Goal: Task Accomplishment & Management: Use online tool/utility

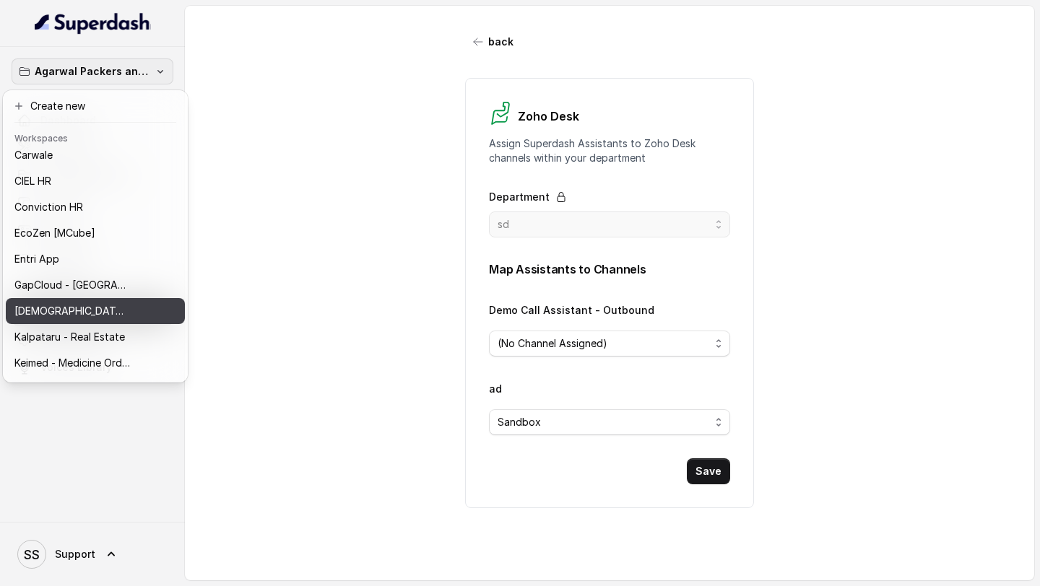
scroll to position [238, 0]
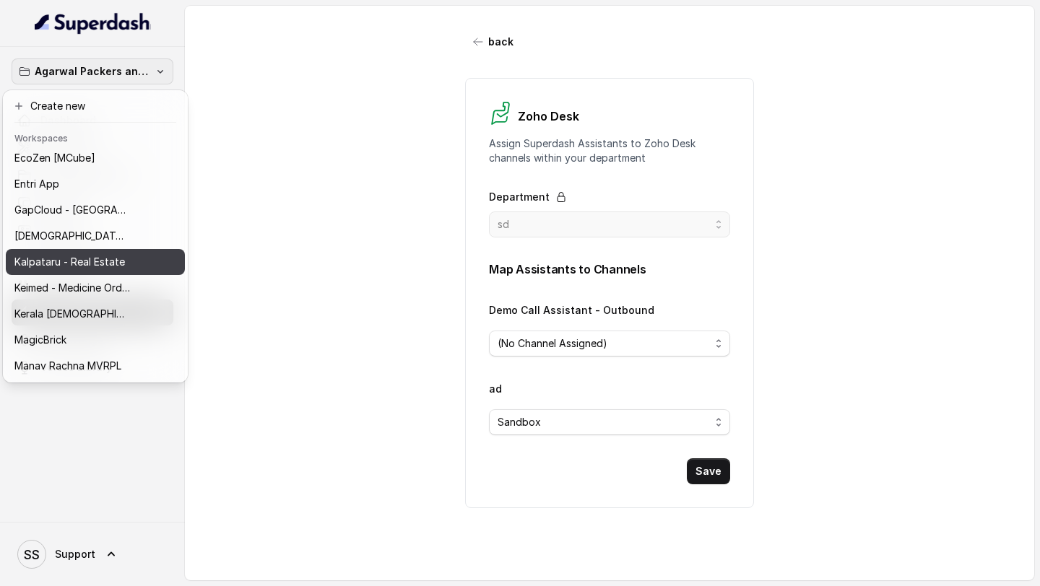
click at [100, 252] on button "Kalpataru - Real Estate" at bounding box center [95, 262] width 179 height 26
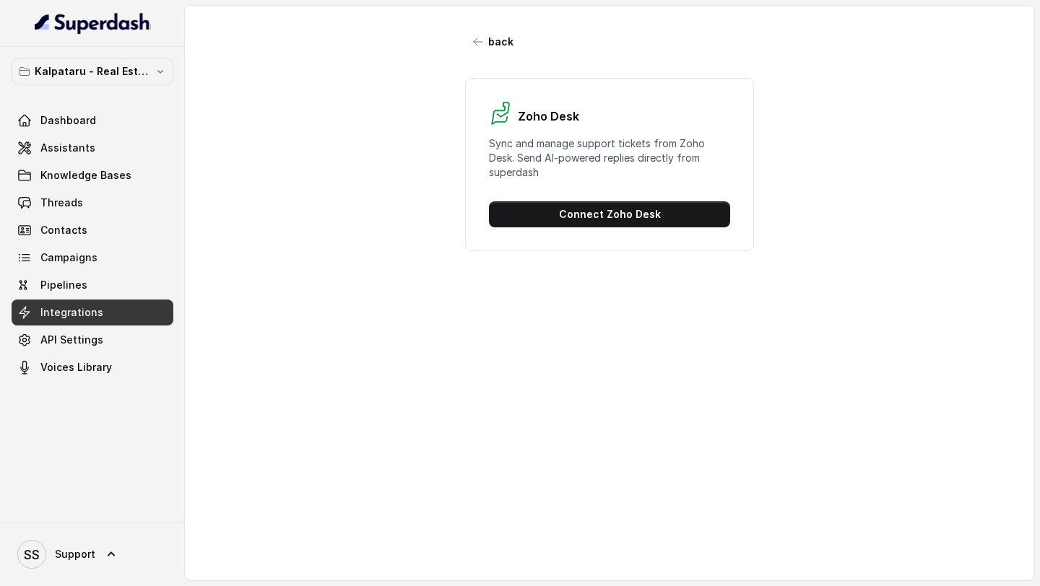
click at [118, 86] on div "Kalpataru - Real Estate Dashboard Assistants Knowledge Bases Threads Contacts C…" at bounding box center [93, 219] width 162 height 322
click at [118, 83] on button "Kalpataru - Real Estate" at bounding box center [93, 71] width 162 height 26
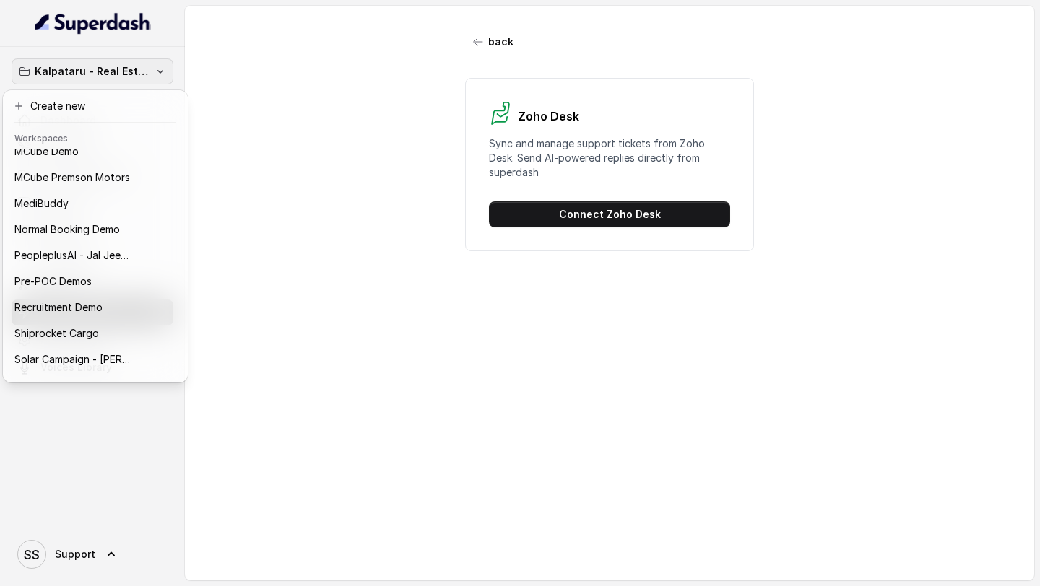
scroll to position [475, 0]
click at [232, 206] on div "Kalpataru - Real Estate Dashboard Assistants Knowledge Bases Threads Contacts C…" at bounding box center [520, 293] width 1040 height 586
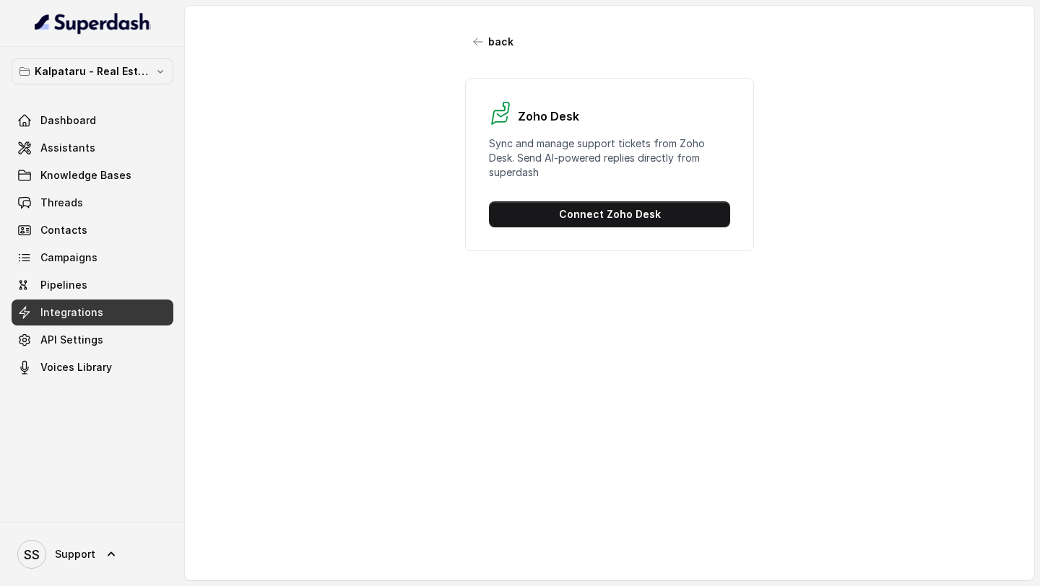
click at [69, 313] on span "Integrations" at bounding box center [71, 312] width 63 height 14
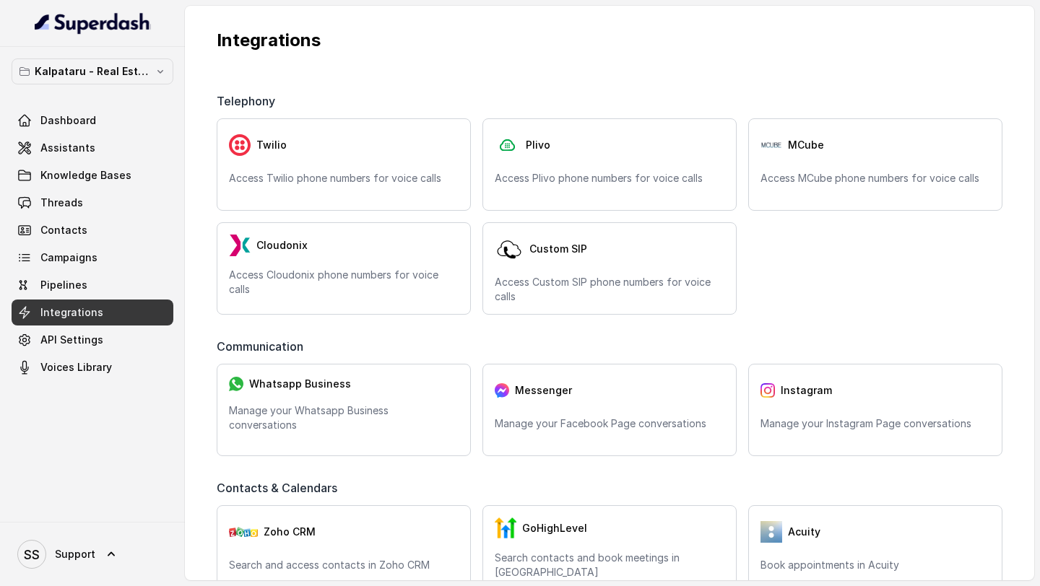
click at [69, 313] on span "Integrations" at bounding box center [71, 312] width 63 height 14
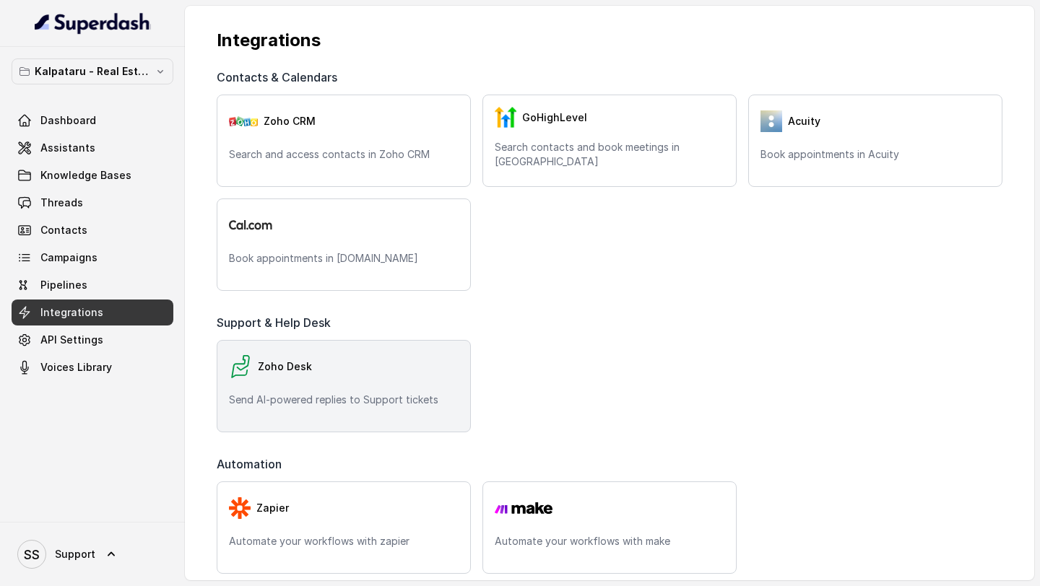
scroll to position [413, 0]
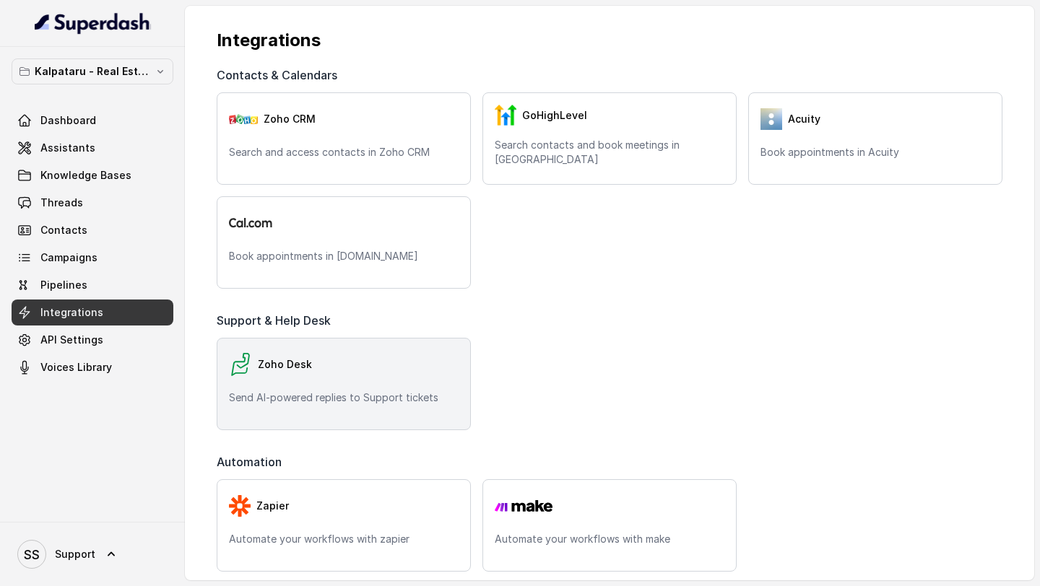
click at [332, 370] on div "Zoho Desk" at bounding box center [344, 364] width 230 height 29
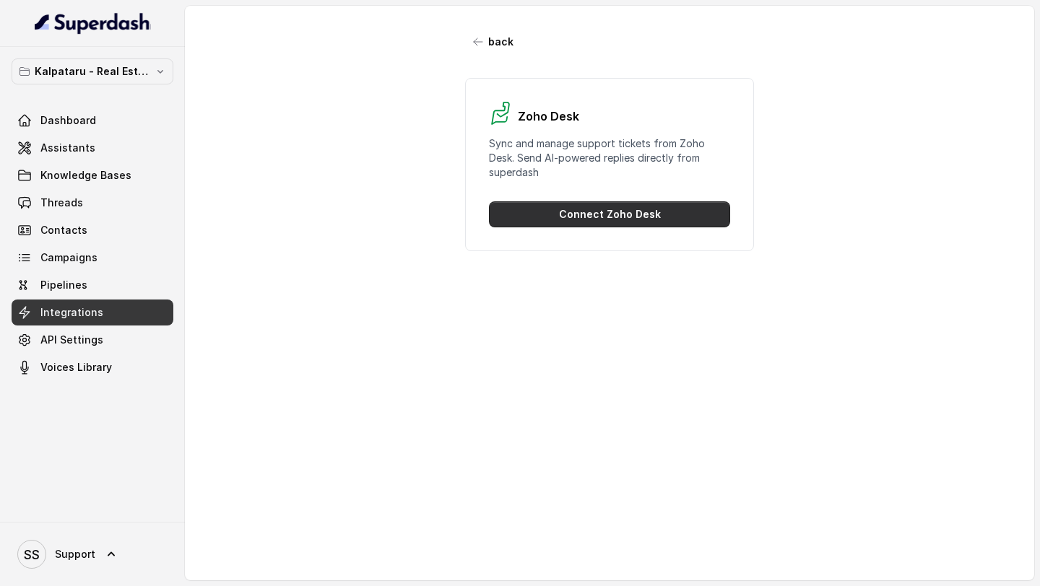
click at [622, 219] on button "Connect Zoho Desk" at bounding box center [609, 214] width 241 height 26
